Goal: Task Accomplishment & Management: Complete application form

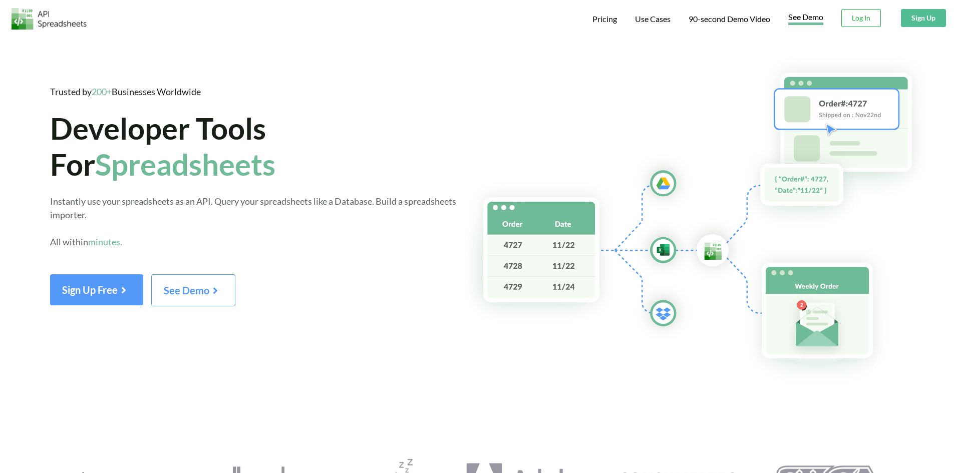
click at [807, 20] on link "See Demo" at bounding box center [805, 18] width 35 height 13
click at [933, 20] on button "Sign Up" at bounding box center [923, 18] width 45 height 18
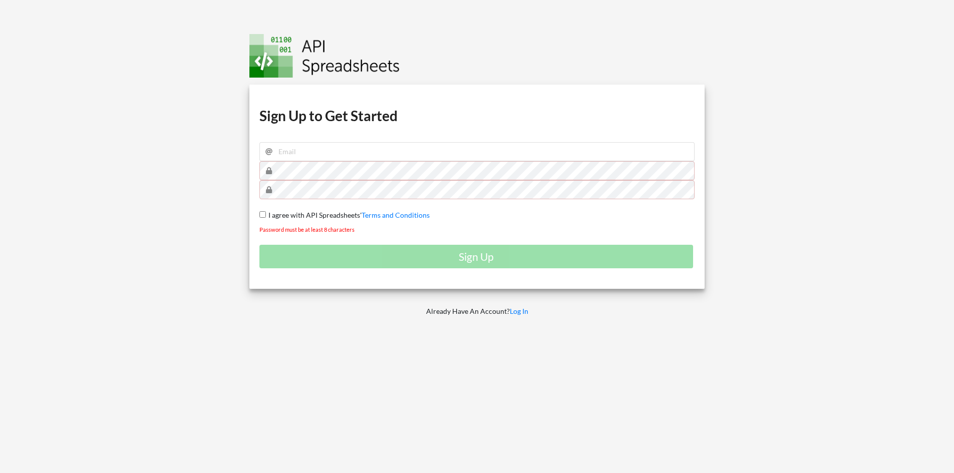
click at [262, 213] on input "I agree with API Spreadsheets' Terms and Conditions" at bounding box center [262, 214] width 7 height 7
checkbox input "true"
click at [293, 152] on input "email" at bounding box center [477, 151] width 436 height 19
type input "syamsusaputra85@gmail.com"
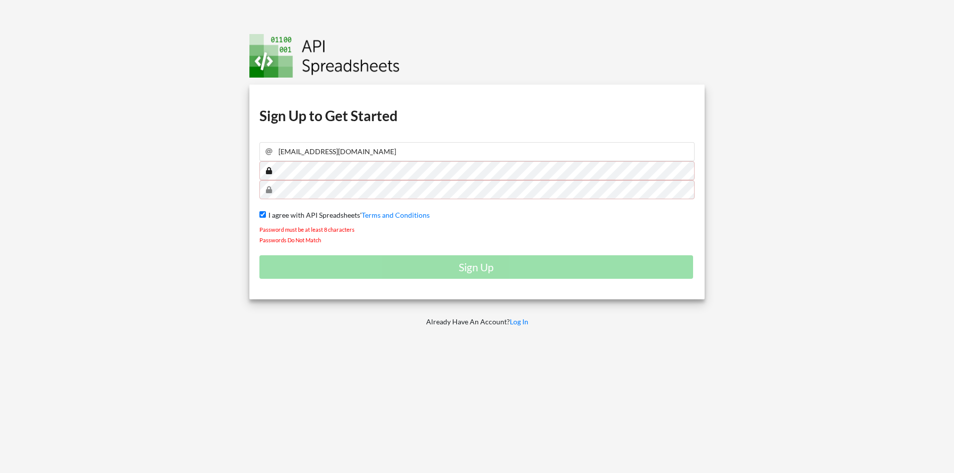
click at [269, 181] on div "Download hidden Download hidden Download hidden Download hidden Sign Up to Get …" at bounding box center [477, 192] width 456 height 215
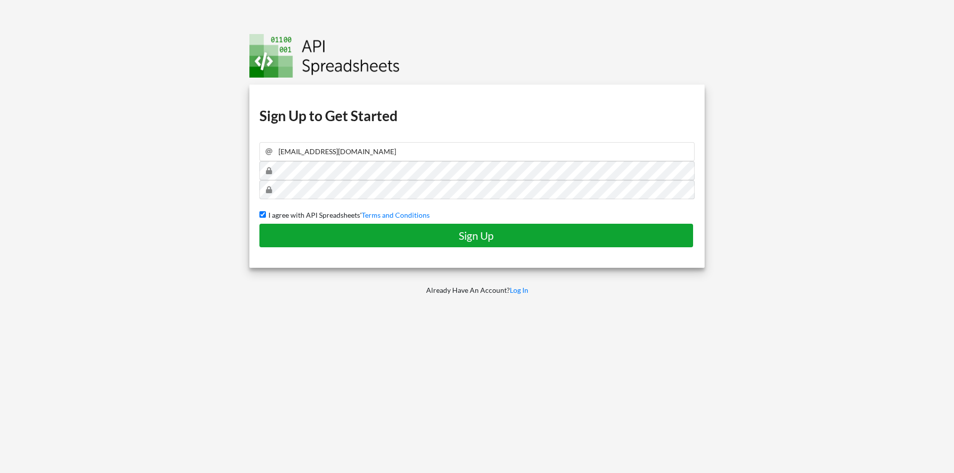
click at [480, 237] on h4 "Sign Up" at bounding box center [476, 235] width 413 height 13
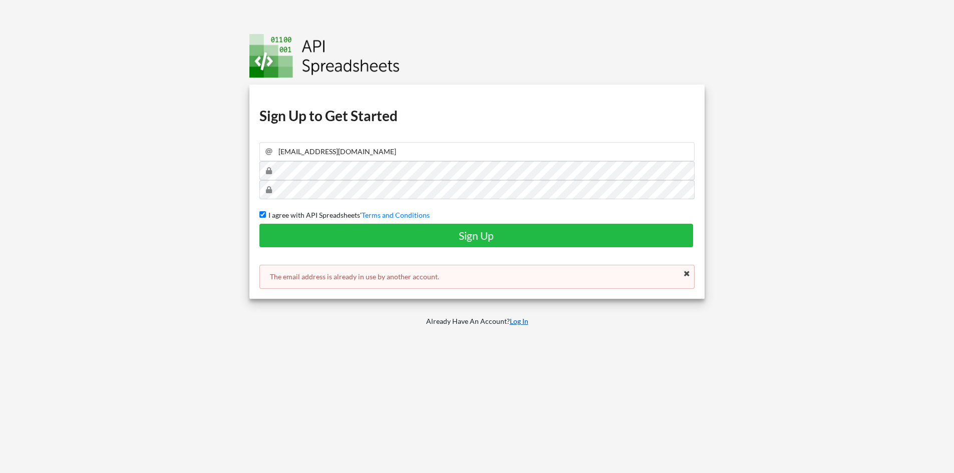
click at [521, 322] on link "Log In" at bounding box center [519, 321] width 19 height 9
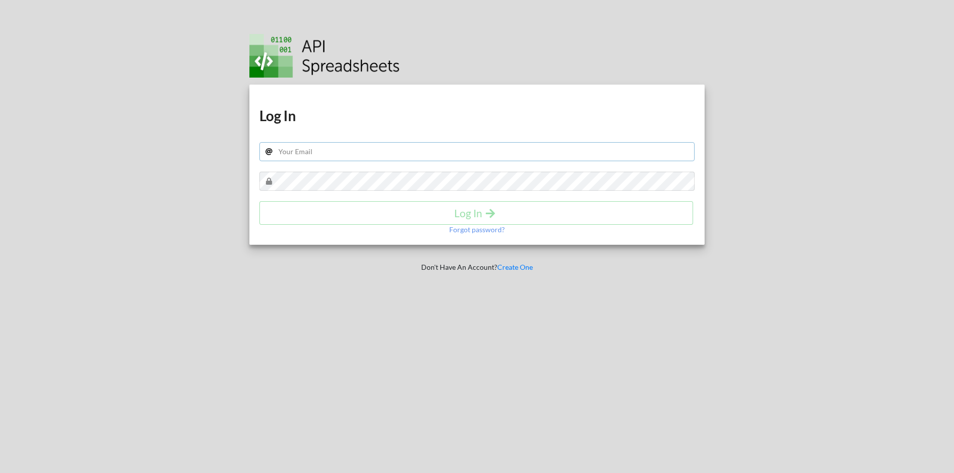
click at [325, 154] on input "text" at bounding box center [477, 151] width 436 height 19
type input "syamsusaputra85@gmail.com"
click at [459, 231] on p "Forgot password?" at bounding box center [477, 230] width 56 height 10
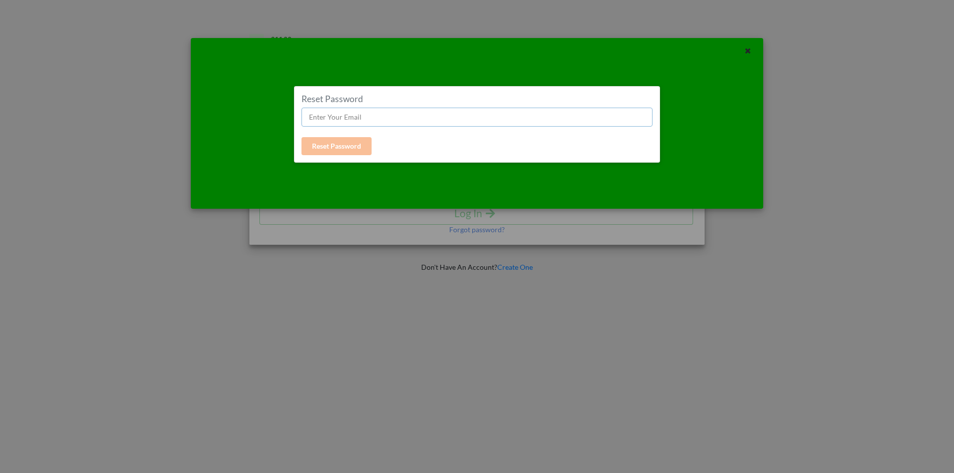
click at [329, 114] on input "text" at bounding box center [476, 117] width 351 height 19
type input "syamsusaputra85@gmail.com"
click at [345, 146] on button "Reset Password" at bounding box center [336, 146] width 70 height 18
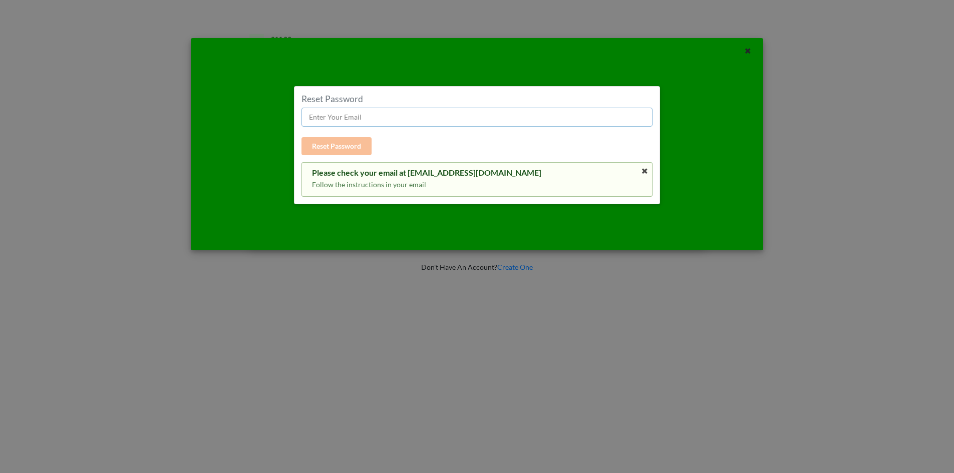
click at [331, 118] on input "text" at bounding box center [476, 117] width 351 height 19
type input "syamsusaputra85@gmail.com"
click at [338, 148] on button "Reset Password" at bounding box center [336, 146] width 70 height 18
click at [566, 179] on div "Please check your email at syamsusaputra85@gmail.com Follow the instructions in…" at bounding box center [477, 179] width 330 height 22
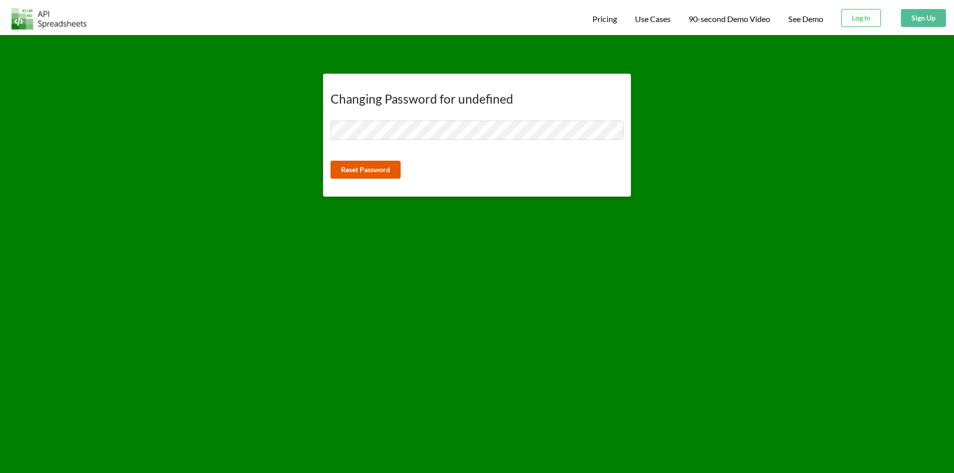
click at [367, 165] on button "Reset Password" at bounding box center [365, 170] width 70 height 18
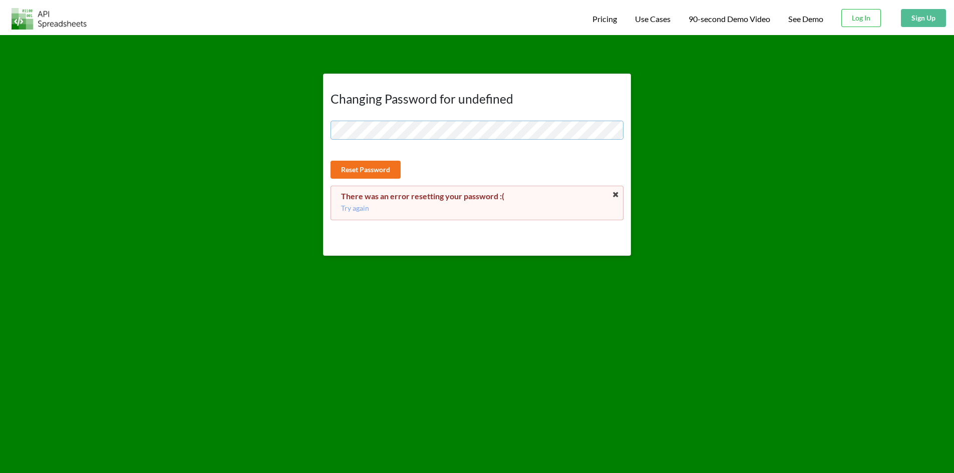
click at [295, 130] on div "Changing Password for undefined Reset Password There was an error resetting you…" at bounding box center [476, 145] width 969 height 221
click at [291, 133] on div "Changing Password for undefined Reset Password There was an error resetting you…" at bounding box center [476, 145] width 969 height 221
click at [364, 208] on p "Try again" at bounding box center [477, 208] width 272 height 10
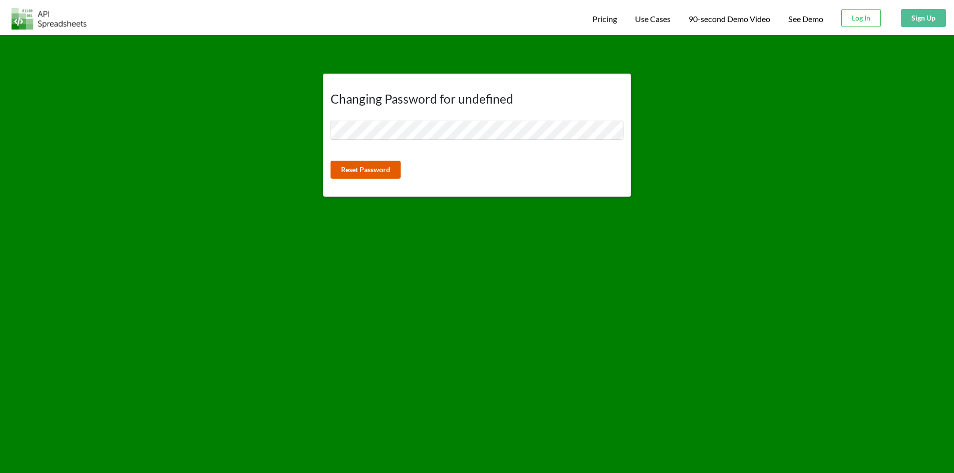
click at [368, 172] on button "Reset Password" at bounding box center [365, 170] width 70 height 18
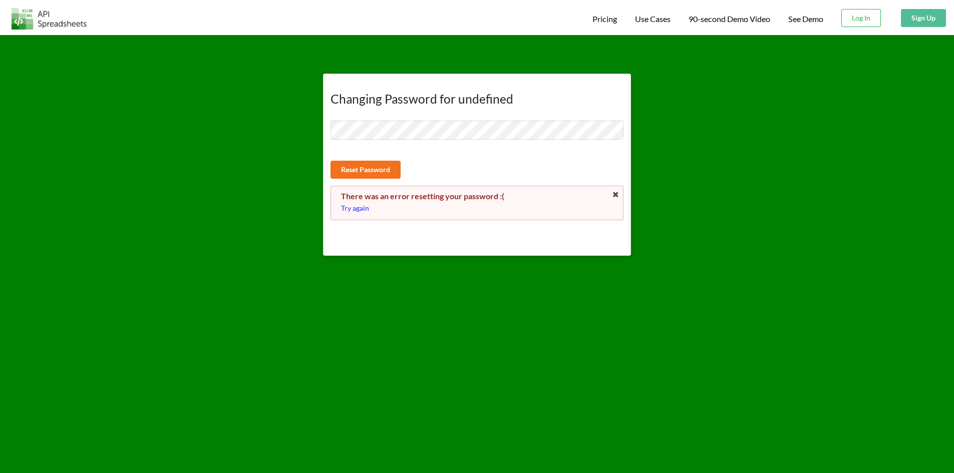
click at [362, 210] on p "Try again" at bounding box center [477, 208] width 272 height 10
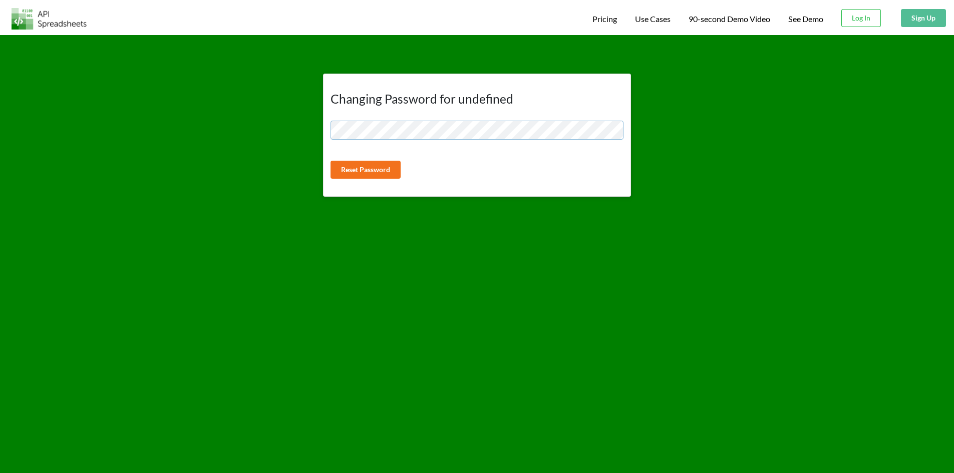
click at [304, 148] on div "Changing Password for undefined Reset Password" at bounding box center [476, 115] width 969 height 161
click at [382, 170] on button "Reset Password" at bounding box center [365, 170] width 70 height 18
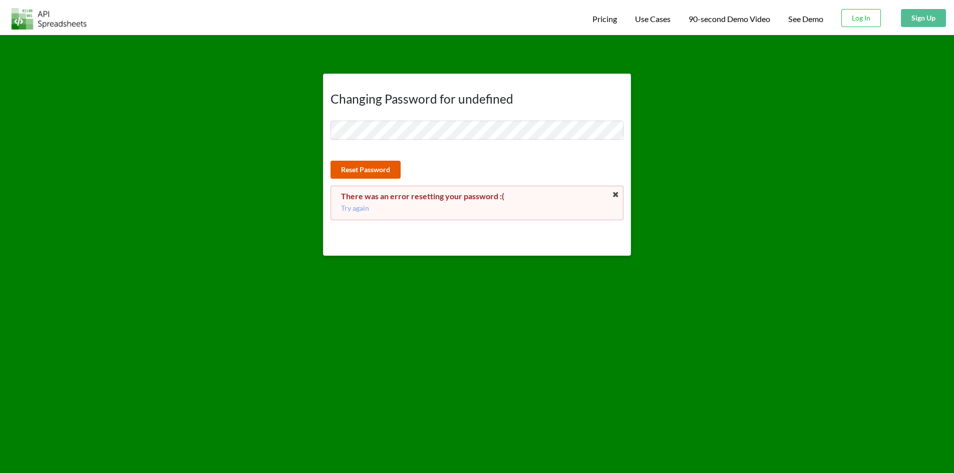
click at [380, 172] on button "Reset Password" at bounding box center [365, 170] width 70 height 18
click at [362, 212] on p "Try again" at bounding box center [477, 208] width 272 height 10
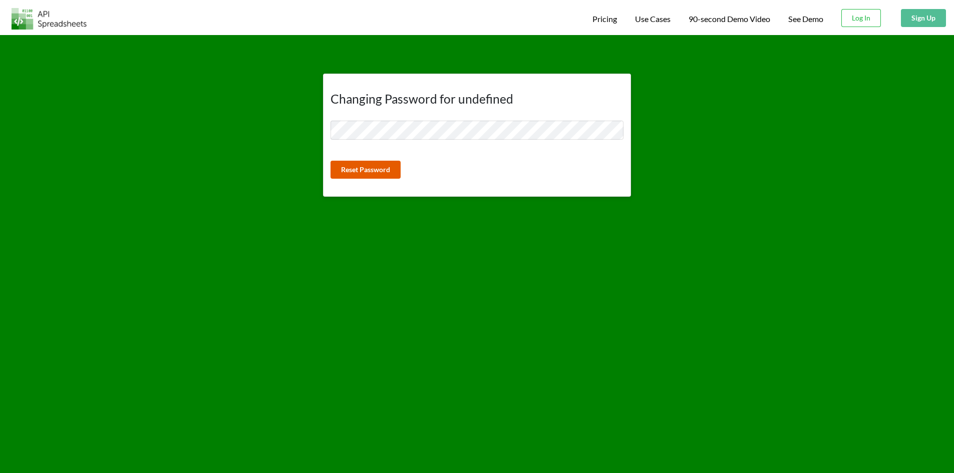
click at [368, 166] on button "Reset Password" at bounding box center [365, 170] width 70 height 18
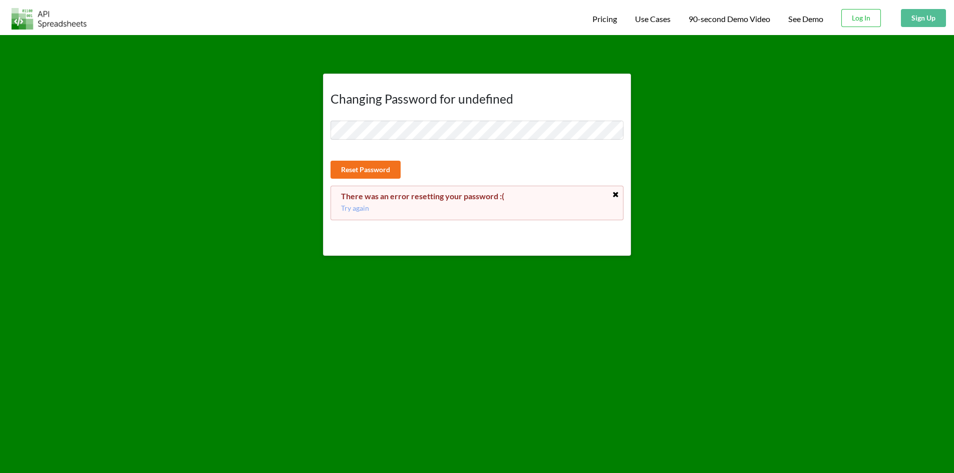
click at [618, 197] on icon at bounding box center [615, 194] width 9 height 7
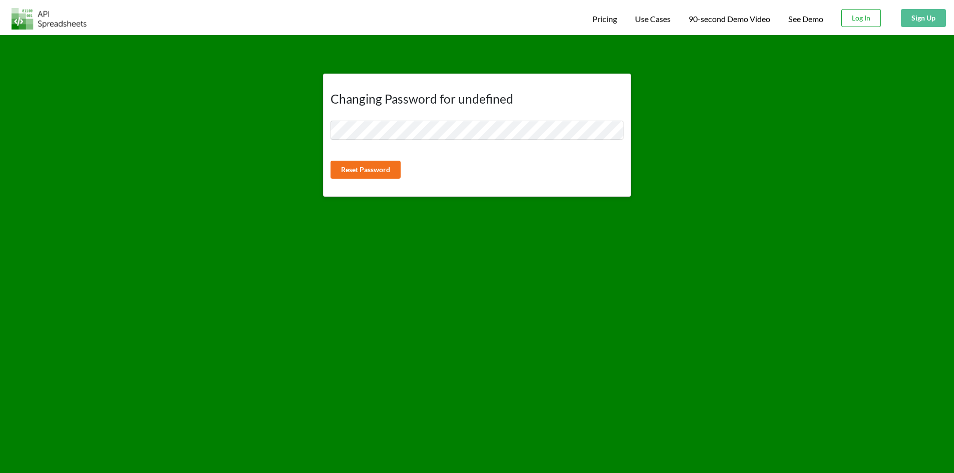
click at [854, 16] on button "Log In" at bounding box center [861, 18] width 40 height 18
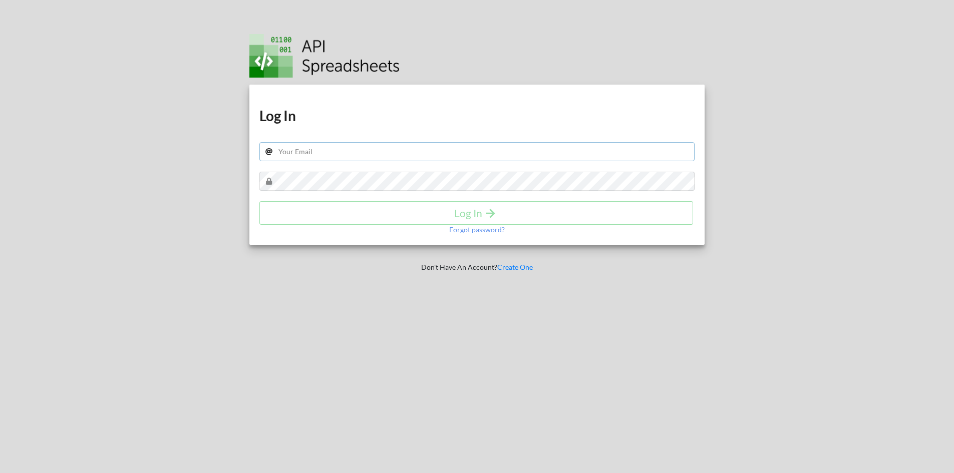
click at [332, 155] on input "text" at bounding box center [477, 151] width 436 height 19
type input "syamsusaputra85@gmail.com"
click at [465, 231] on p "Forgot password?" at bounding box center [477, 230] width 56 height 10
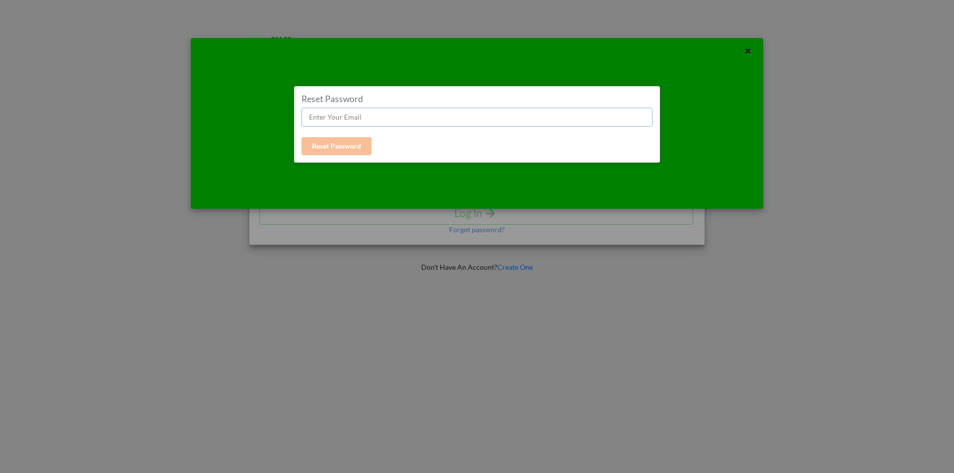
click at [333, 119] on input "text" at bounding box center [476, 117] width 351 height 19
type input "syamsusaputra85@gmail.com"
click at [344, 148] on button "Reset Password" at bounding box center [336, 146] width 70 height 18
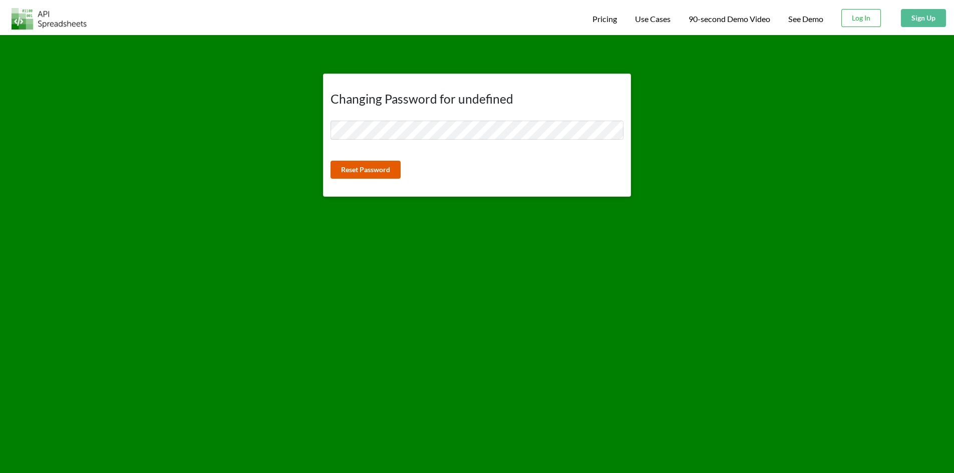
click at [358, 174] on button "Reset Password" at bounding box center [365, 170] width 70 height 18
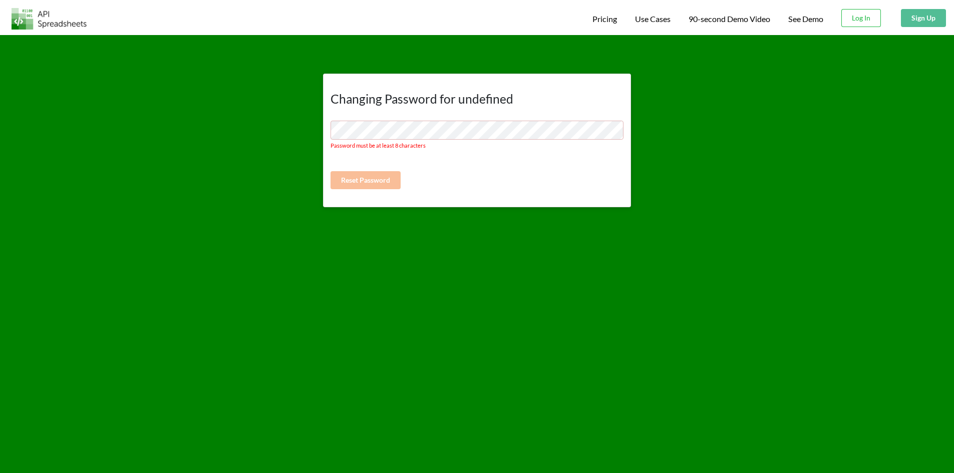
click at [281, 142] on div "Changing Password for undefined Password must be at least 8 characters Reset Pa…" at bounding box center [476, 121] width 969 height 172
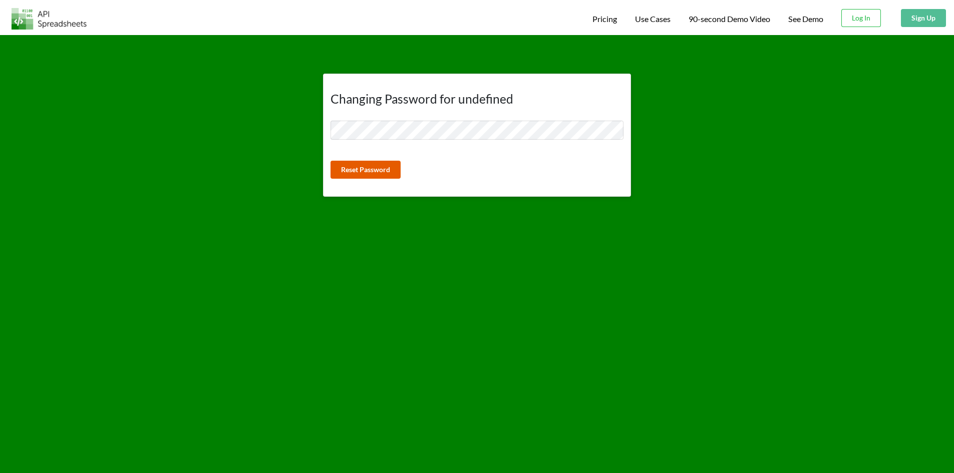
click at [340, 161] on button "Reset Password" at bounding box center [365, 170] width 70 height 18
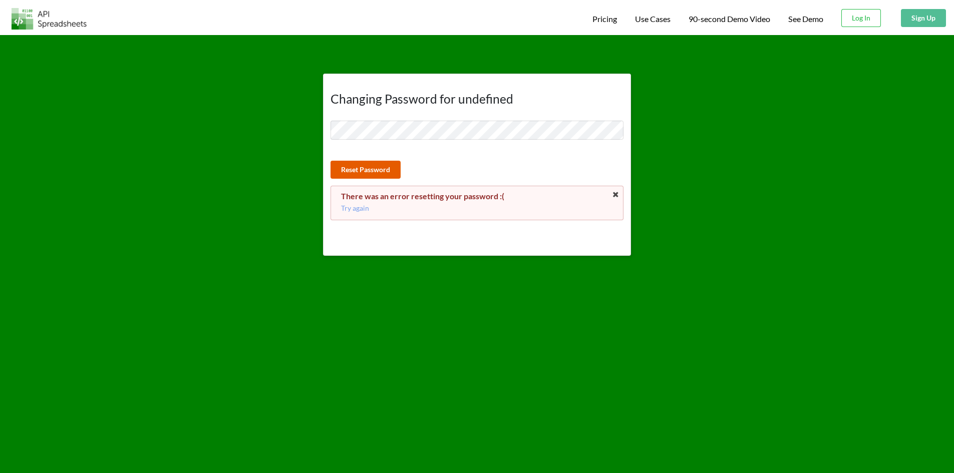
click at [374, 168] on button "Reset Password" at bounding box center [365, 170] width 70 height 18
click at [353, 207] on p "Try again" at bounding box center [477, 208] width 272 height 10
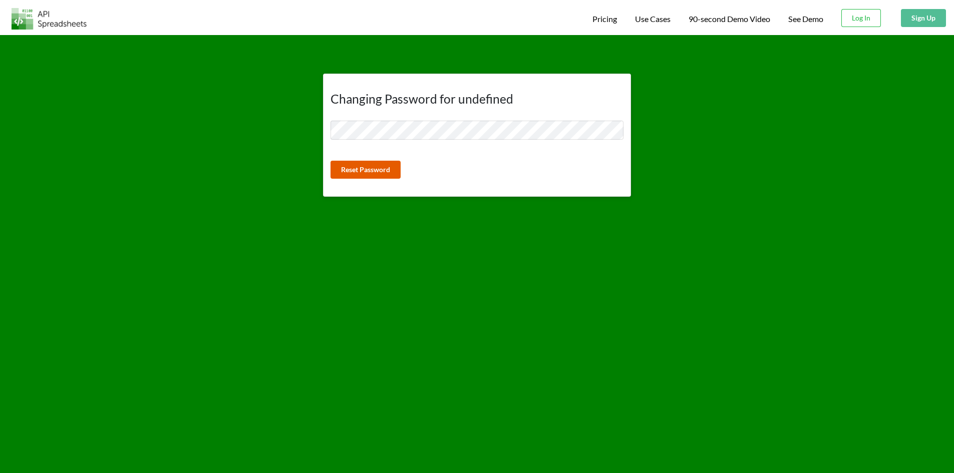
click at [367, 172] on button "Reset Password" at bounding box center [365, 170] width 70 height 18
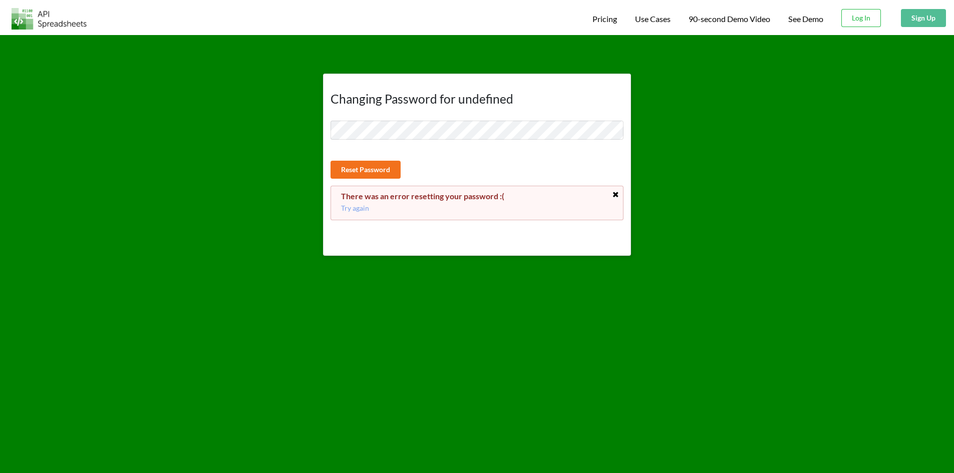
click at [614, 197] on icon at bounding box center [615, 194] width 9 height 7
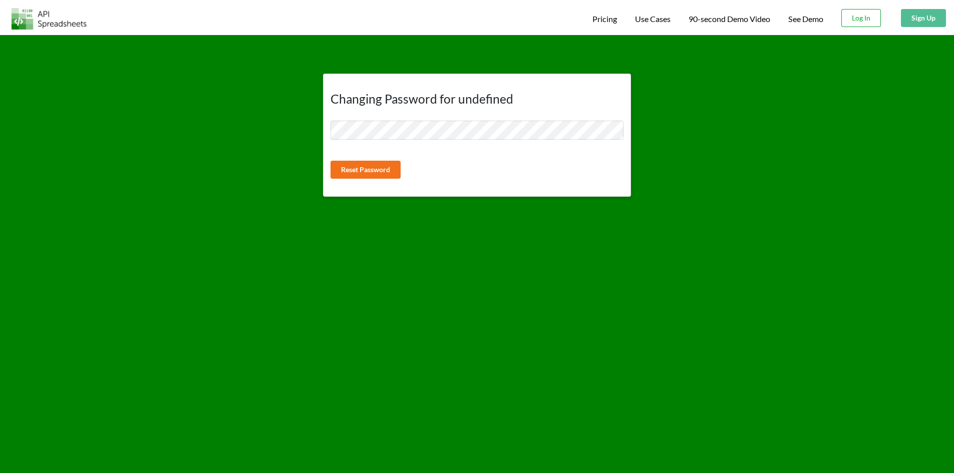
click at [858, 25] on button "Log In" at bounding box center [861, 18] width 40 height 18
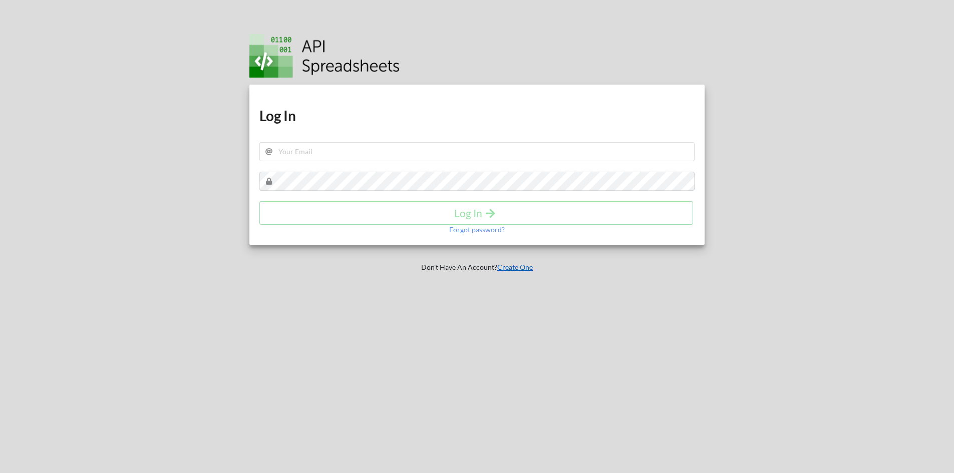
click at [518, 267] on link "Create One" at bounding box center [515, 267] width 36 height 9
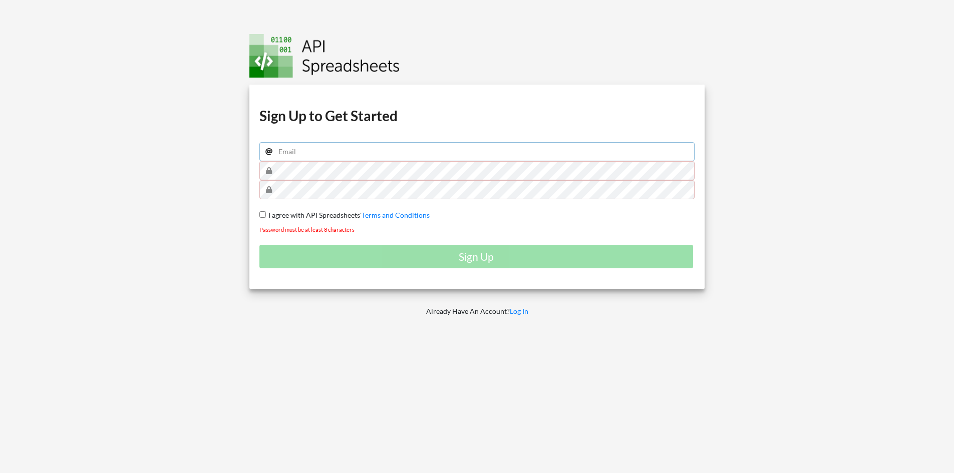
click at [295, 155] on input "email" at bounding box center [477, 151] width 436 height 19
type input "syamsusaputra85@gmail.com"
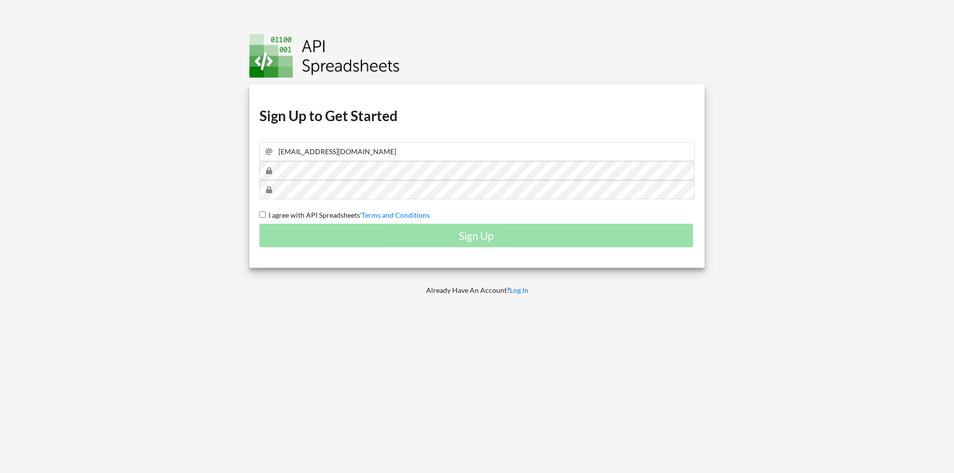
click at [264, 214] on input "I agree with API Spreadsheets' Terms and Conditions" at bounding box center [262, 214] width 7 height 7
checkbox input "true"
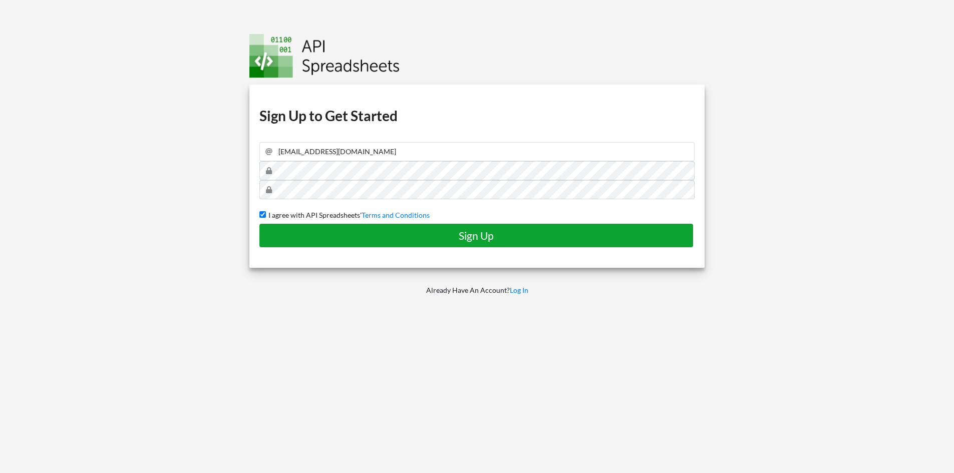
click at [462, 237] on h4 "Sign Up" at bounding box center [476, 235] width 413 height 13
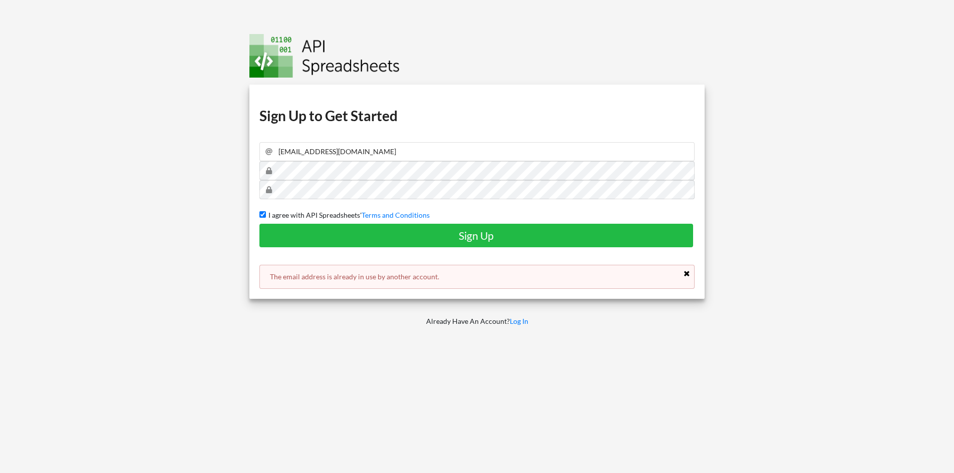
click at [688, 274] on icon at bounding box center [687, 273] width 9 height 7
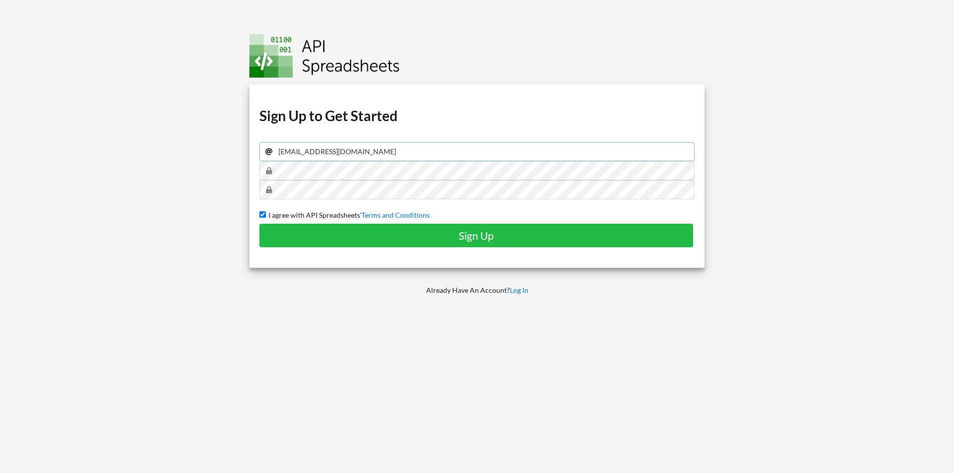
click at [378, 154] on input "syamsusaputra85@gmail.com" at bounding box center [477, 151] width 436 height 19
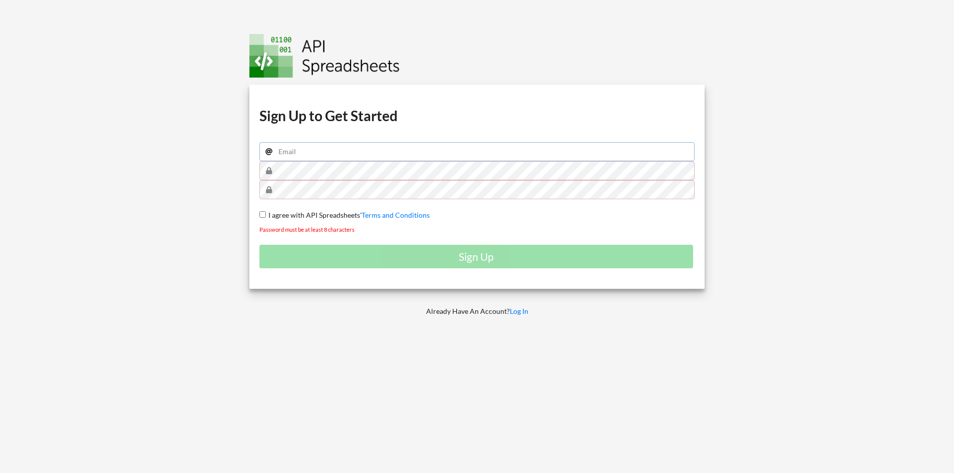
click at [288, 157] on input "email" at bounding box center [477, 151] width 436 height 19
type input "[EMAIL_ADDRESS][DOMAIN_NAME]"
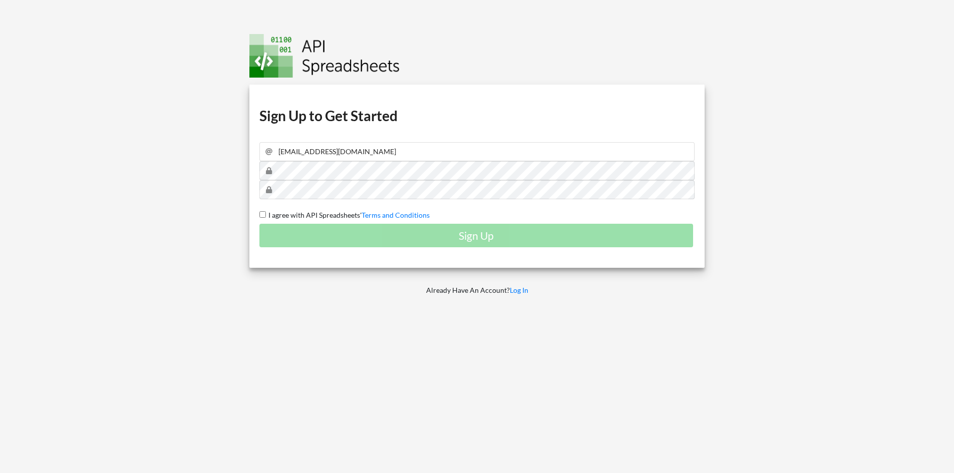
click at [268, 215] on span "I agree with API Spreadsheets'" at bounding box center [314, 215] width 96 height 9
click at [266, 215] on input "I agree with API Spreadsheets' Terms and Conditions" at bounding box center [262, 214] width 7 height 7
checkbox input "true"
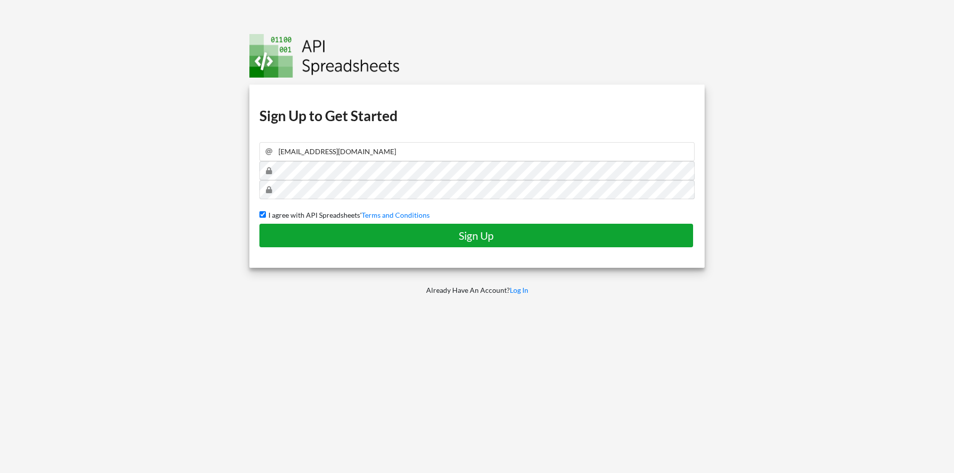
click at [470, 239] on h4 "Sign Up" at bounding box center [476, 235] width 413 height 13
checkbox input "false"
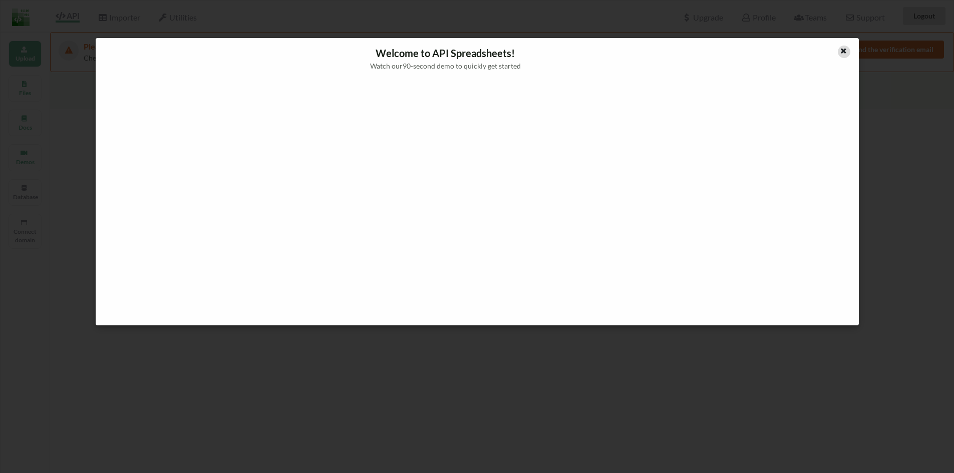
click at [848, 55] on div at bounding box center [844, 52] width 13 height 13
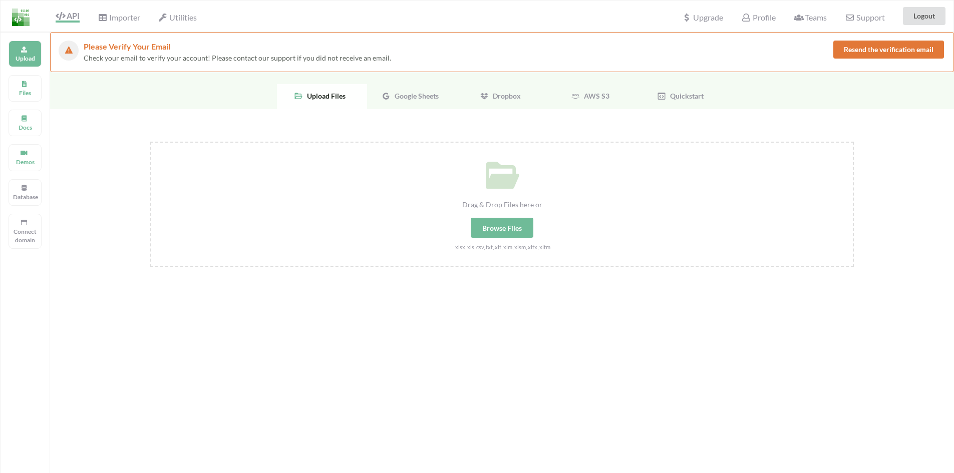
click at [499, 231] on div "Browse Files" at bounding box center [502, 228] width 63 height 20
click at [150, 142] on input "Drag & Drop Files here or Browse Files .xlsx,.xls,.csv,.txt,.xlt,.xlm,.xlsm,.xl…" at bounding box center [150, 142] width 0 height 0
click at [361, 309] on div "Drag & Drop Files here or Browse Files .xlsx,.xls,.csv,.txt,.xlt,.xlm,.xlsm,.xl…" at bounding box center [502, 308] width 904 height 398
click at [862, 46] on button "Resend the verification email" at bounding box center [888, 50] width 111 height 18
